Goal: Task Accomplishment & Management: Manage account settings

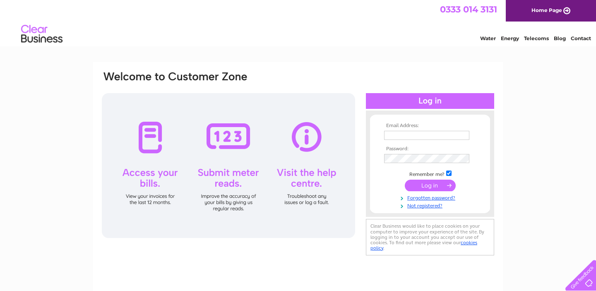
type input "[PERSON_NAME][EMAIL_ADDRESS][DOMAIN_NAME]"
click at [431, 190] on input "submit" at bounding box center [430, 186] width 51 height 12
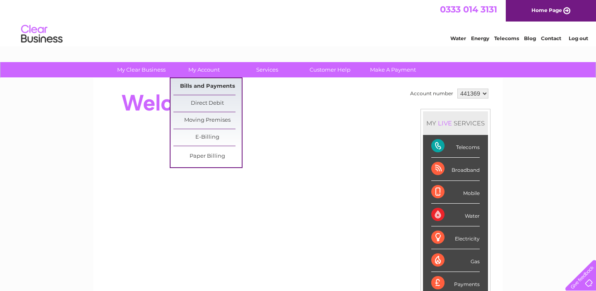
click at [204, 84] on link "Bills and Payments" at bounding box center [207, 86] width 68 height 17
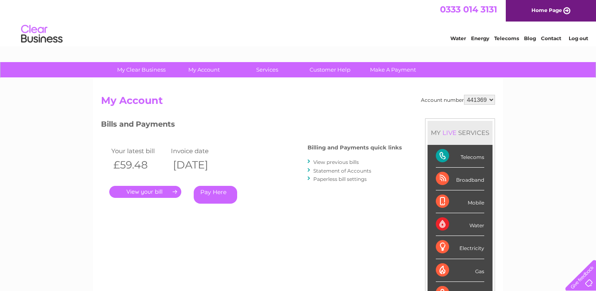
click at [152, 193] on link "." at bounding box center [145, 192] width 72 height 12
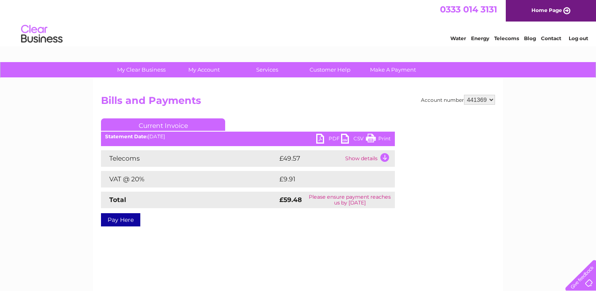
click at [317, 139] on link "PDF" at bounding box center [328, 140] width 25 height 12
